Goal: Task Accomplishment & Management: Use online tool/utility

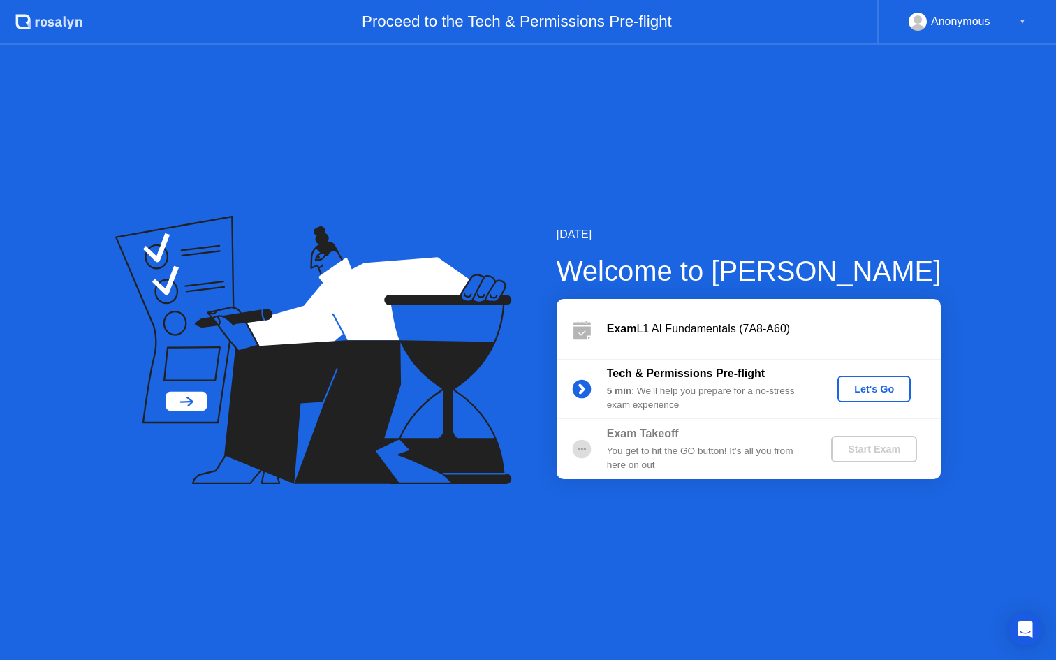
click at [867, 390] on div "Let's Go" at bounding box center [874, 389] width 62 height 11
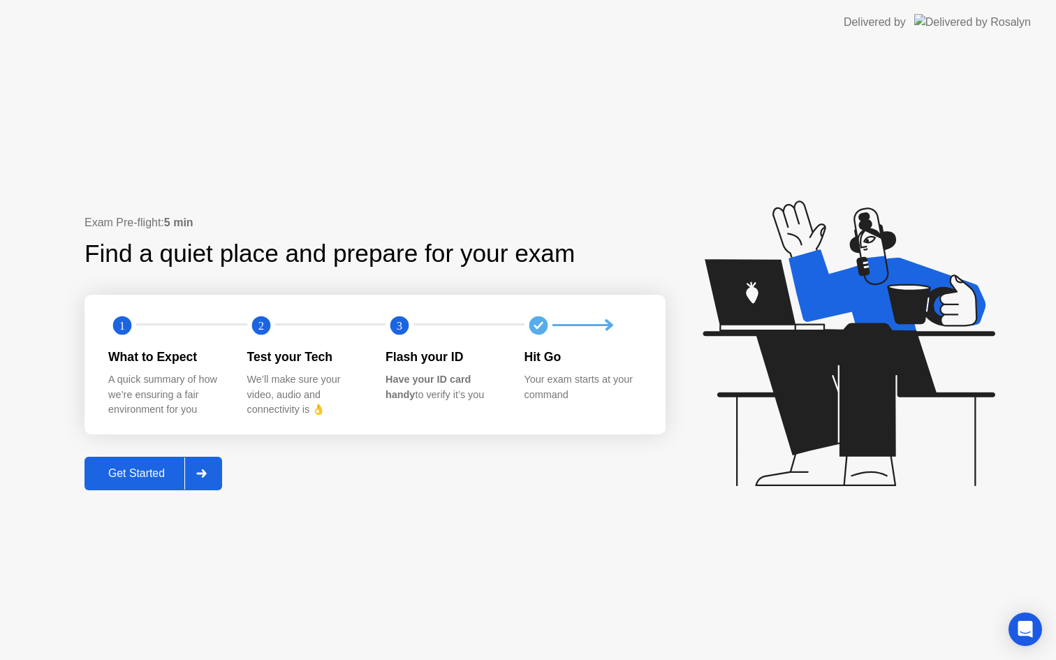
click at [137, 480] on div "Get Started" at bounding box center [137, 473] width 96 height 13
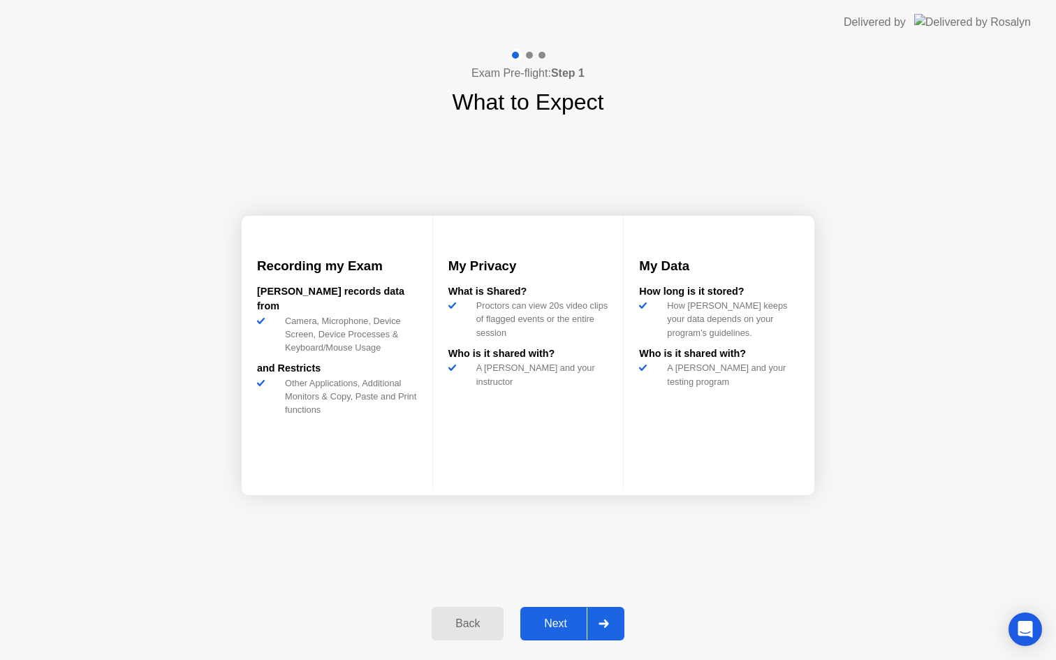
click at [540, 614] on button "Next" at bounding box center [572, 624] width 104 height 34
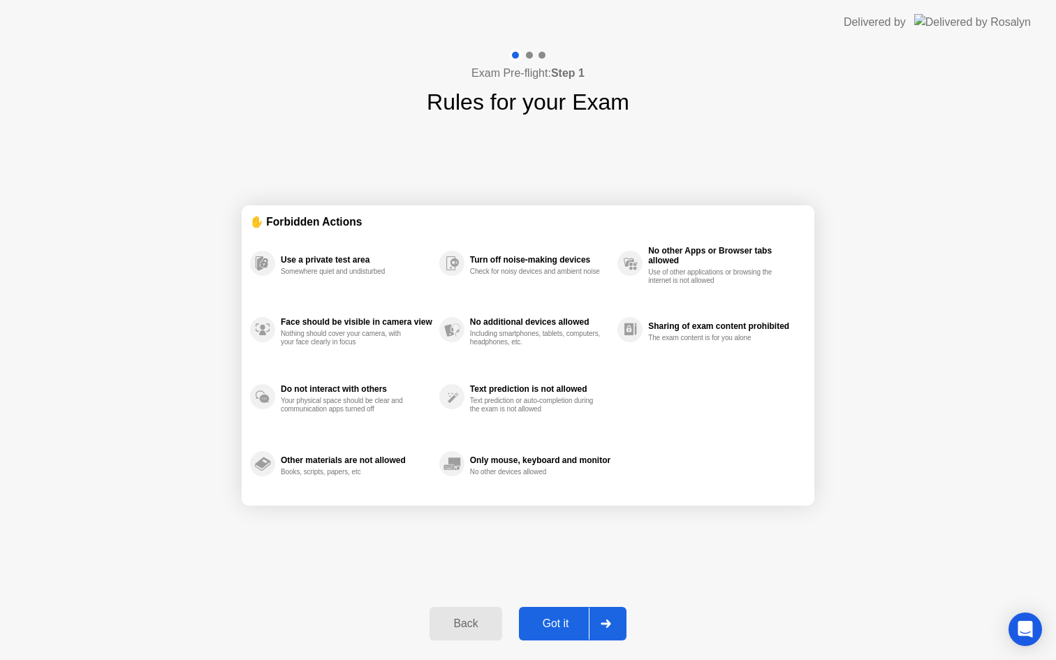
click at [540, 614] on button "Got it" at bounding box center [573, 624] width 108 height 34
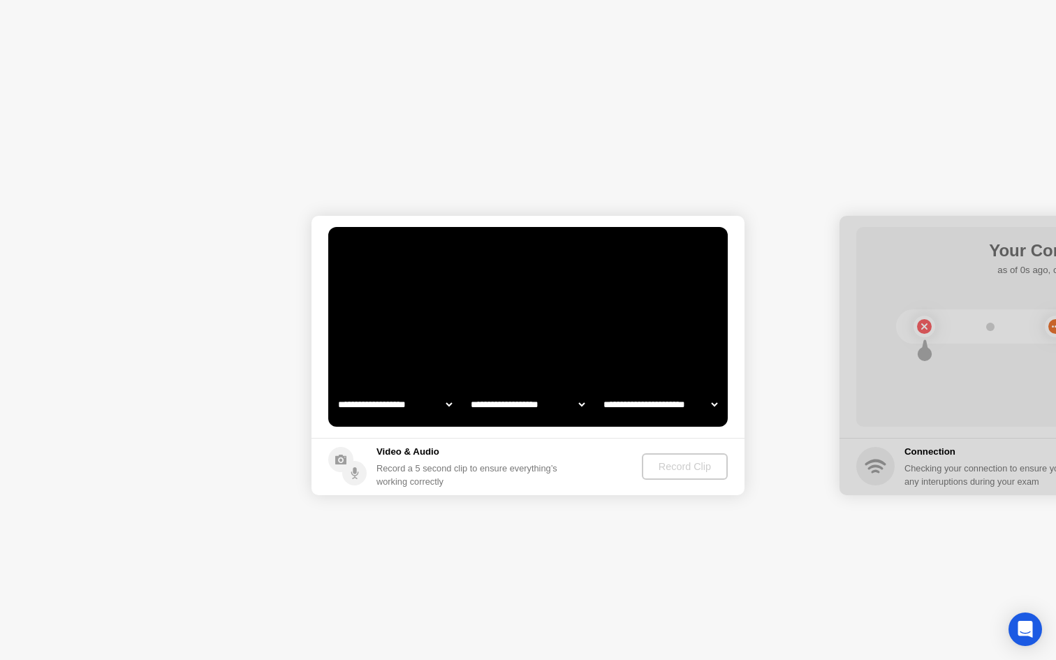
select select "**********"
select select "*******"
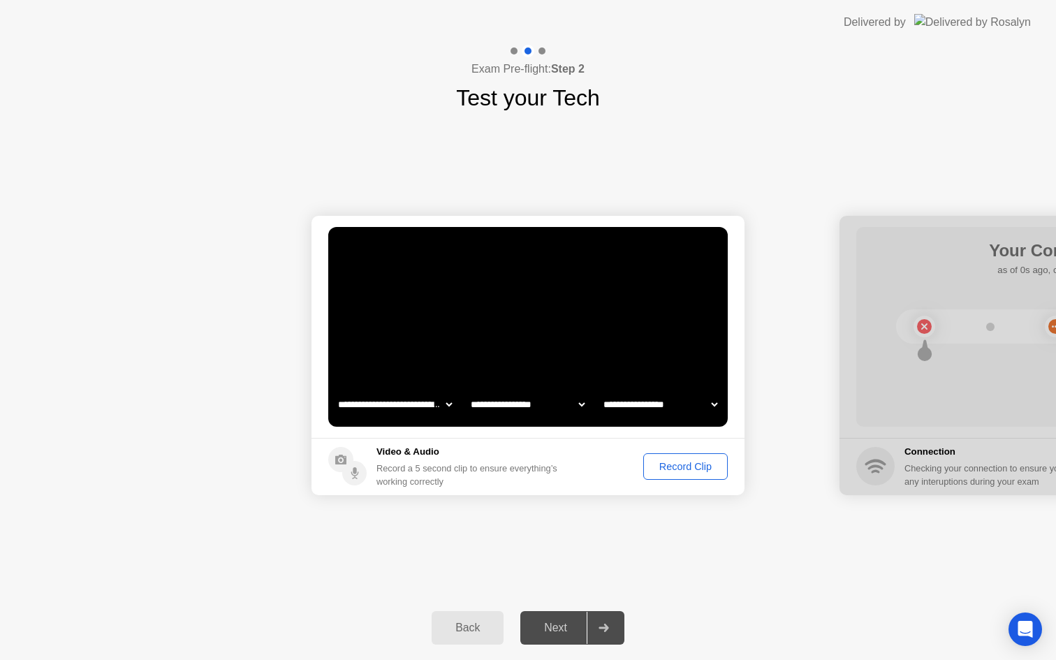
click at [551, 631] on div "Next" at bounding box center [556, 628] width 62 height 13
click at [676, 461] on div "Record Clip" at bounding box center [685, 466] width 75 height 11
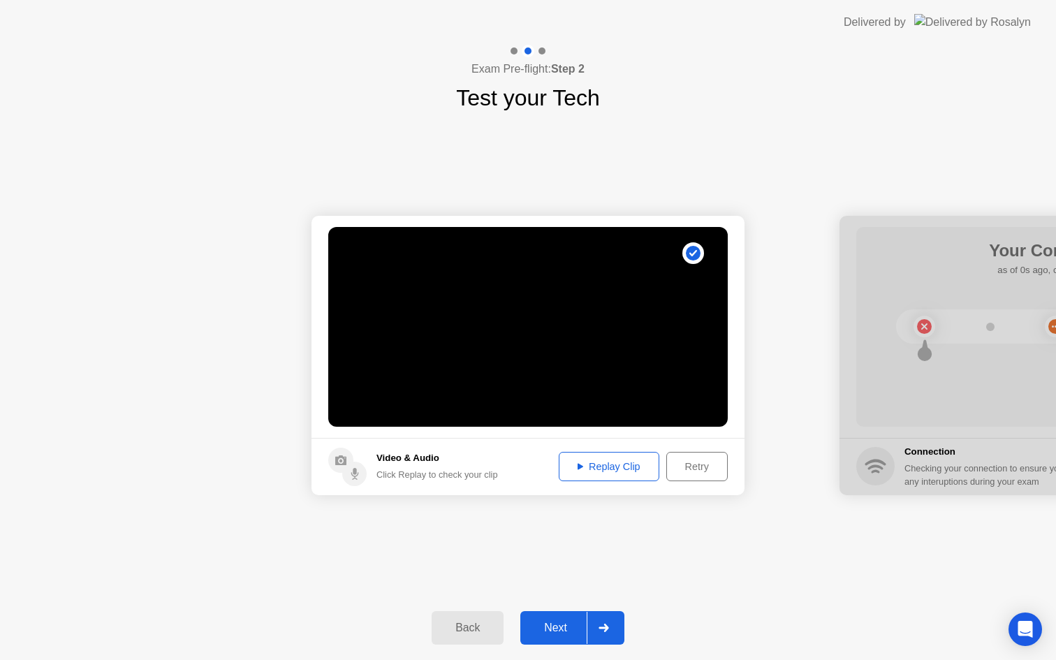
click at [557, 632] on div "Next" at bounding box center [556, 628] width 62 height 13
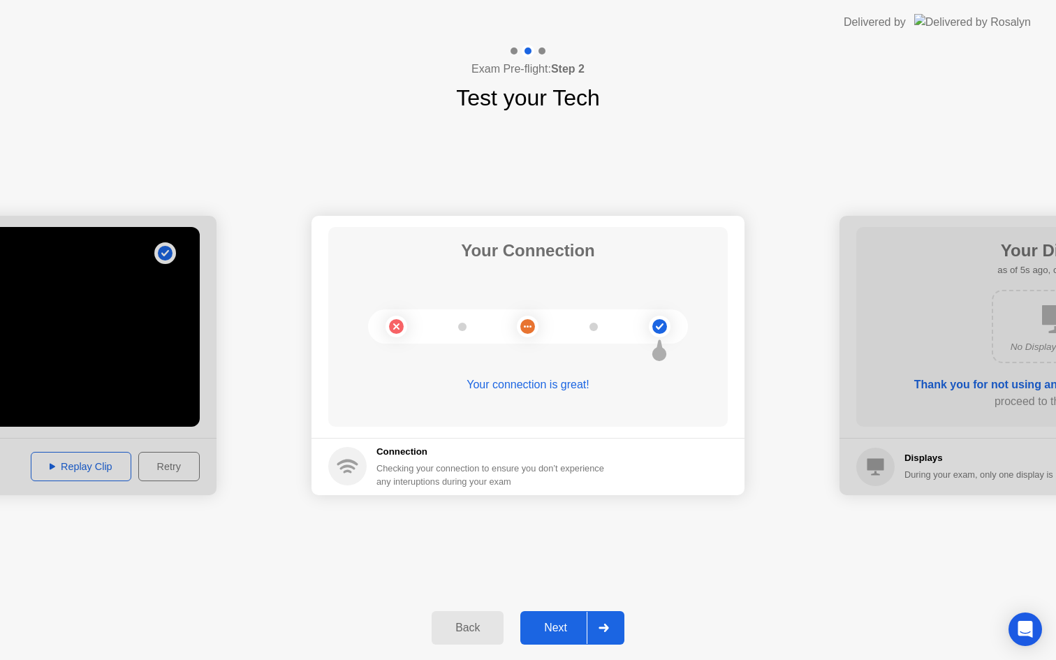
click at [553, 631] on div "Next" at bounding box center [556, 628] width 62 height 13
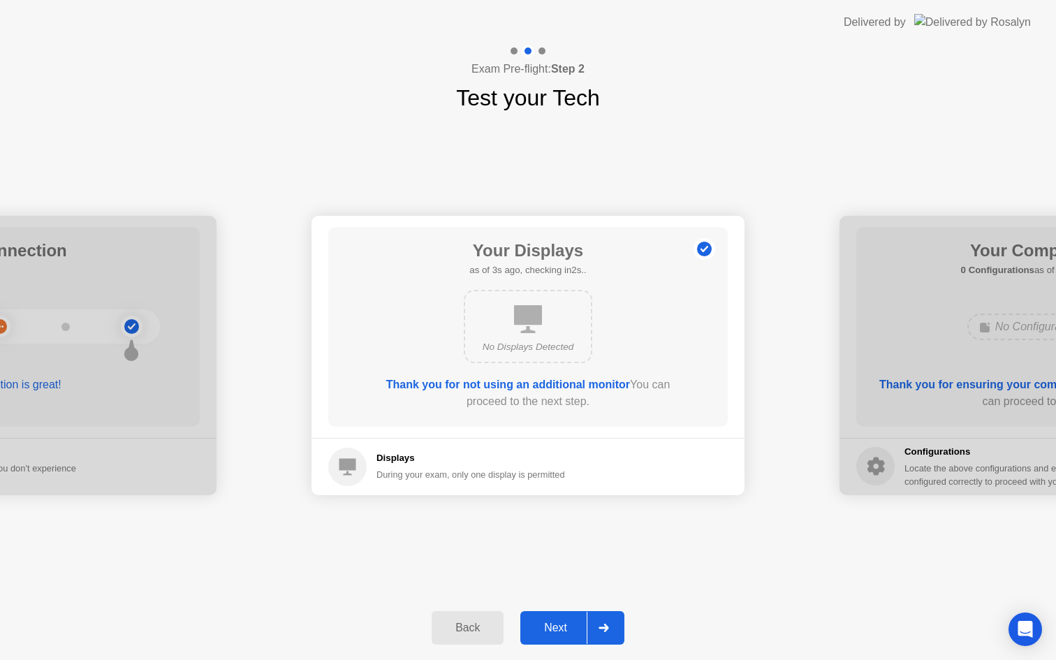
click at [553, 631] on div "Next" at bounding box center [556, 628] width 62 height 13
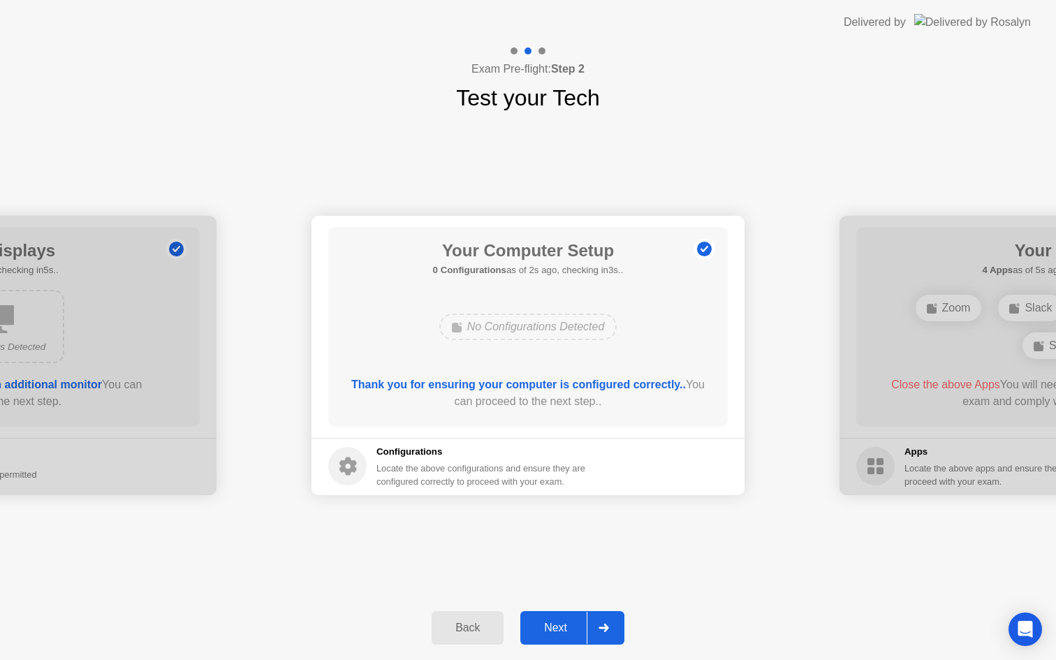
click at [553, 626] on div "Next" at bounding box center [556, 628] width 62 height 13
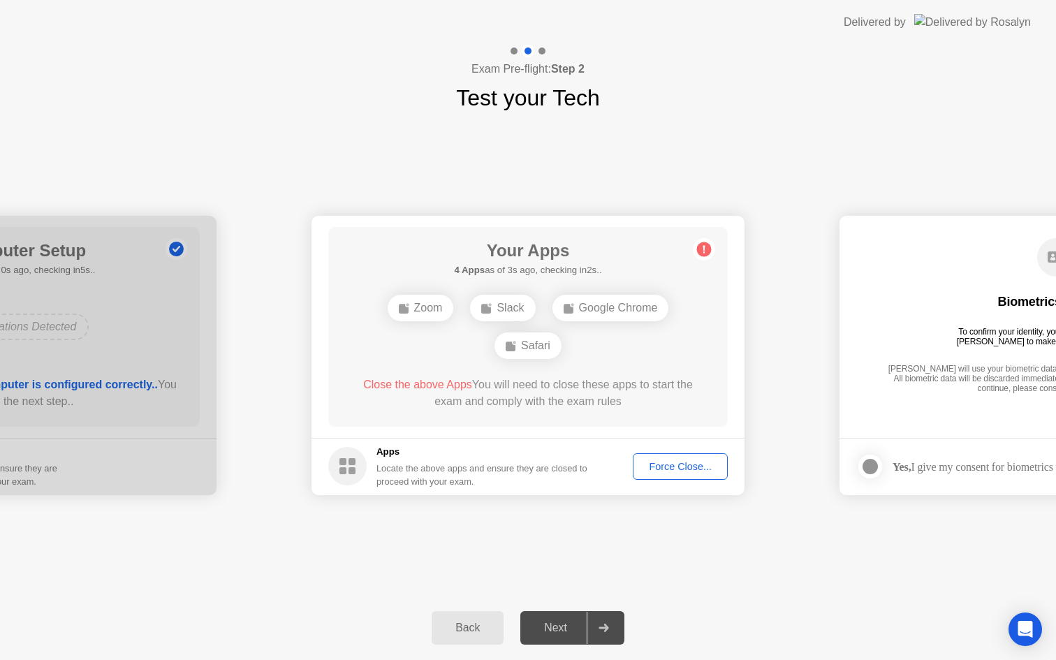
click at [671, 469] on div "Force Close..." at bounding box center [680, 466] width 85 height 11
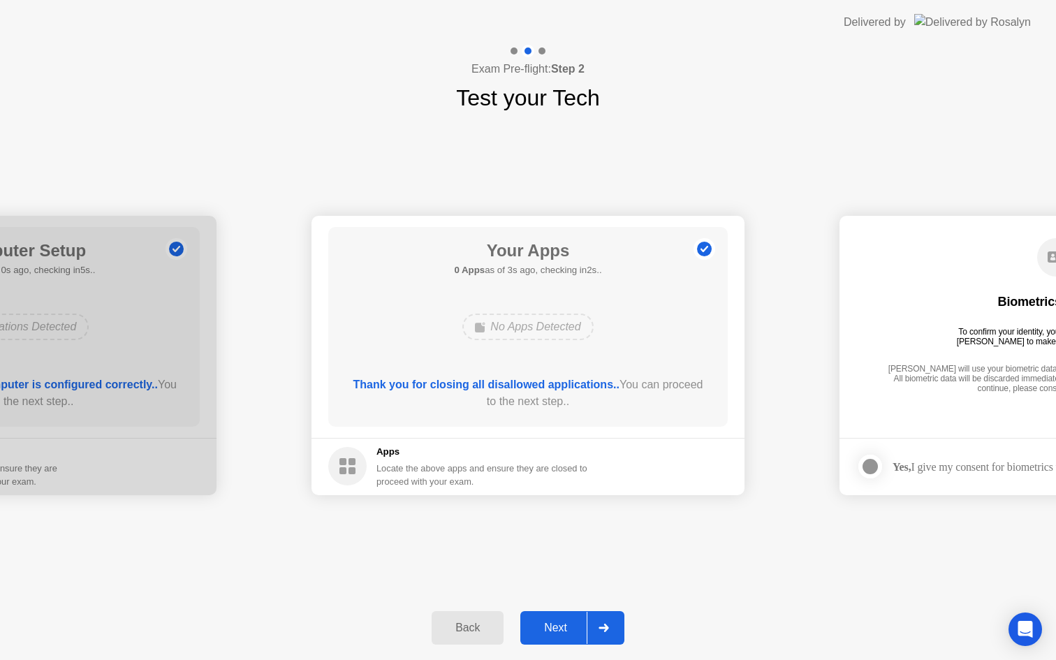
click at [547, 634] on div "Next" at bounding box center [556, 628] width 62 height 13
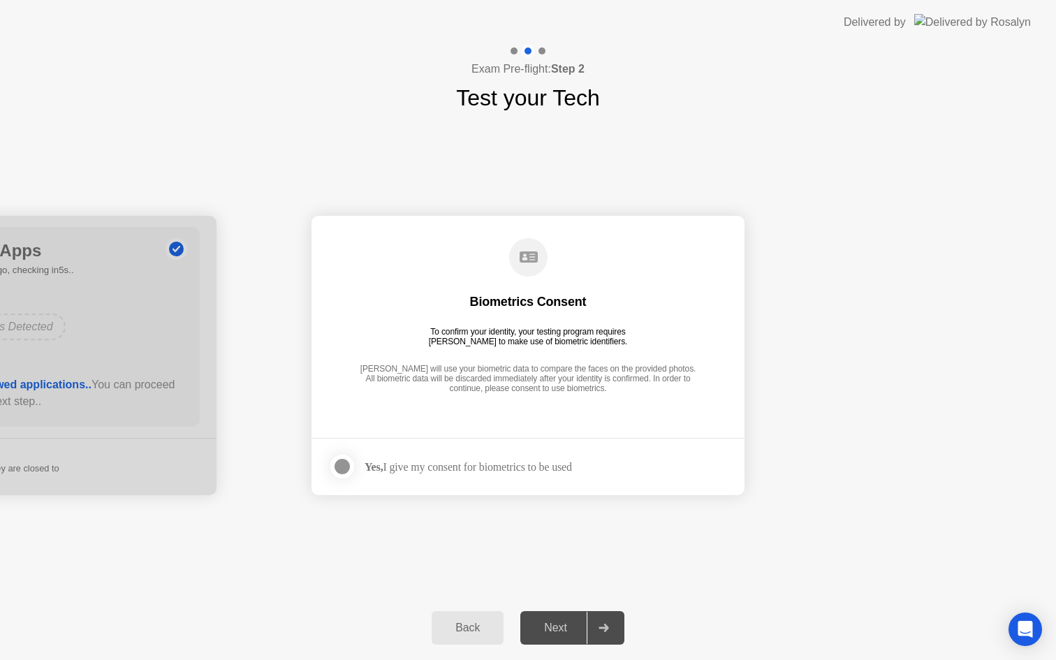
click at [339, 466] on div at bounding box center [342, 466] width 17 height 17
click at [562, 628] on div "Next" at bounding box center [556, 628] width 62 height 13
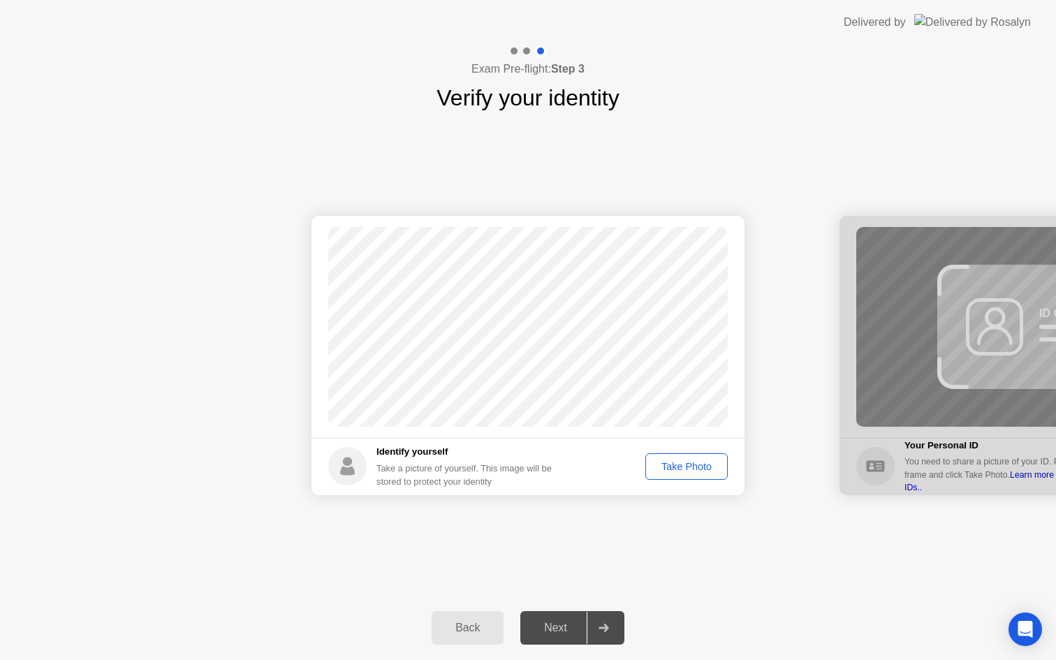
click at [686, 465] on div "Take Photo" at bounding box center [686, 466] width 73 height 11
click at [562, 629] on div "Next" at bounding box center [556, 628] width 62 height 13
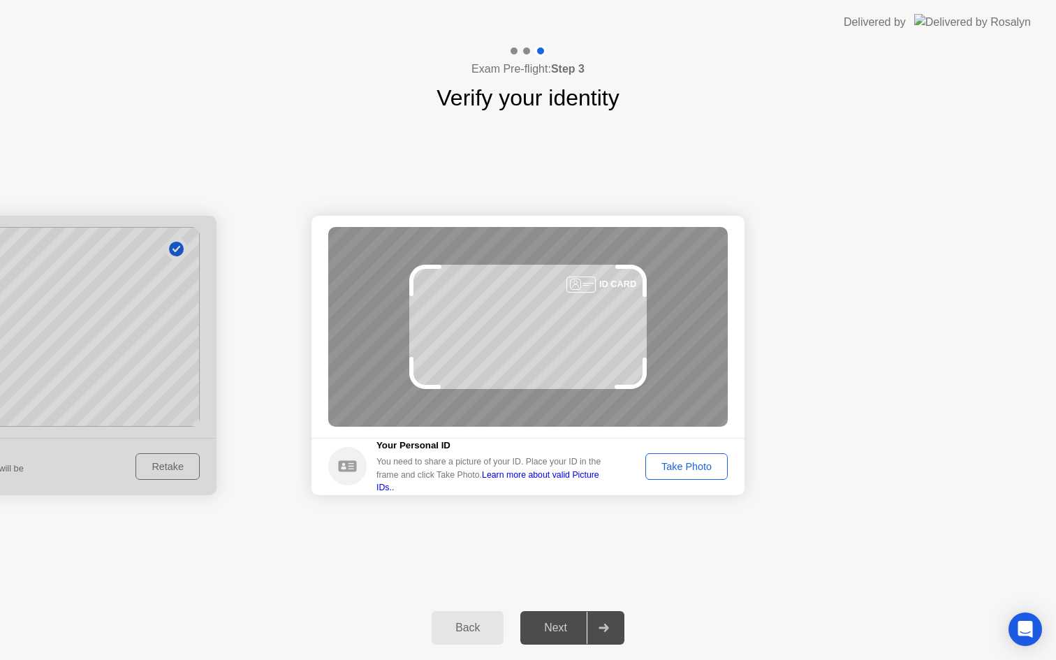
click at [679, 471] on div "Take Photo" at bounding box center [686, 466] width 73 height 11
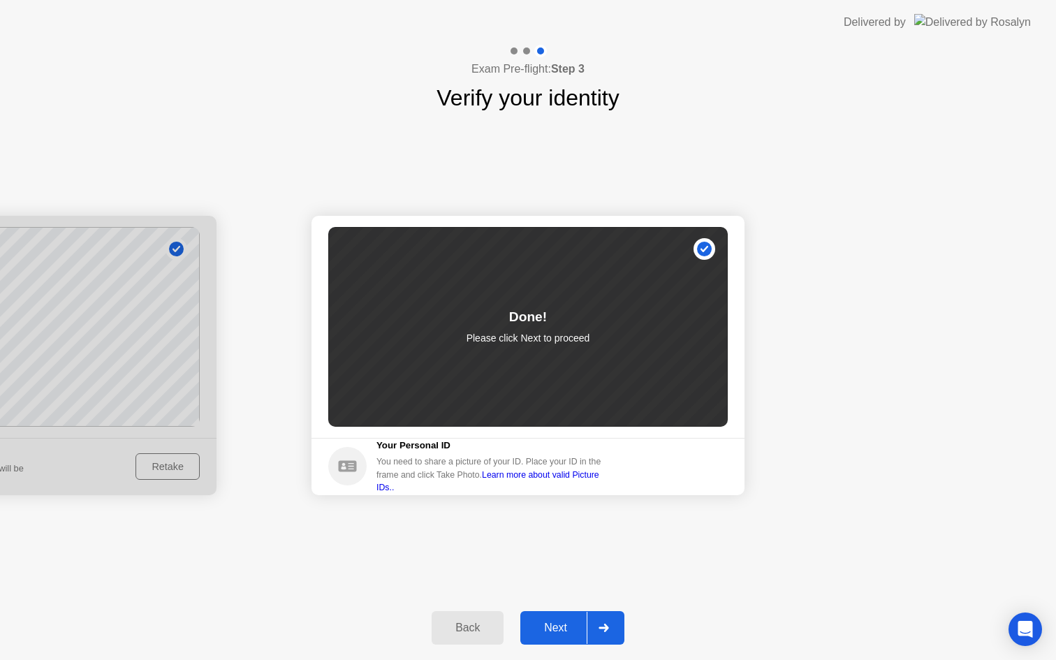
click at [557, 625] on div "Next" at bounding box center [556, 628] width 62 height 13
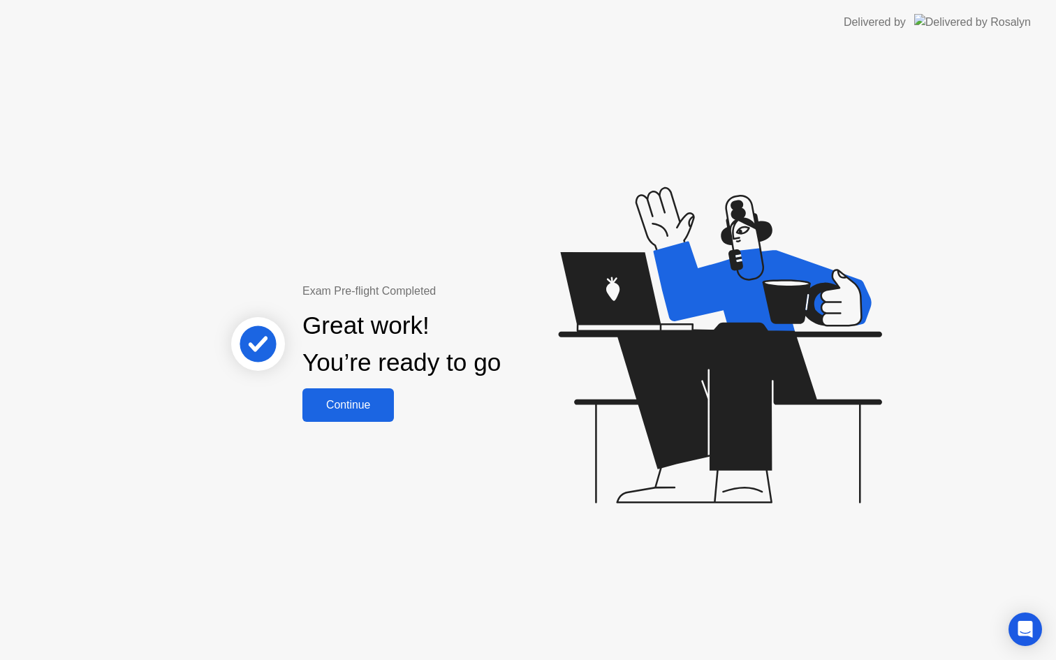
click at [349, 403] on div "Continue" at bounding box center [348, 405] width 83 height 13
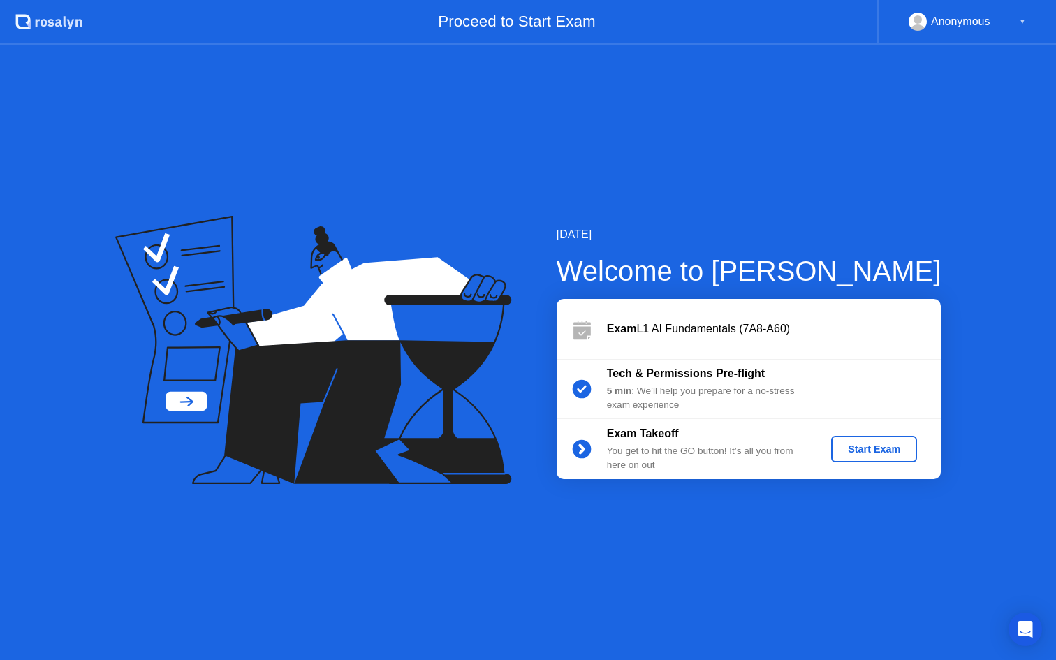
click at [865, 455] on div "Start Exam" at bounding box center [874, 449] width 75 height 11
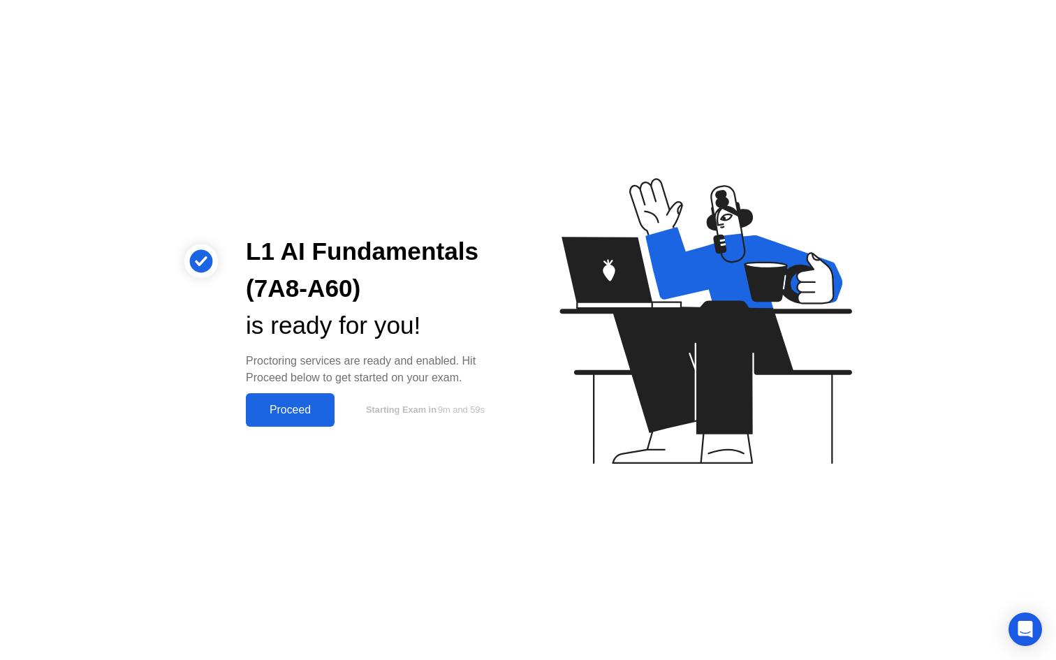
click at [277, 432] on div "L1 AI Fundamentals (7A8-A60) is ready for you! Proctoring services are ready an…" at bounding box center [528, 330] width 1056 height 660
click at [298, 418] on button "Proceed" at bounding box center [290, 410] width 89 height 34
